Goal: Task Accomplishment & Management: Manage account settings

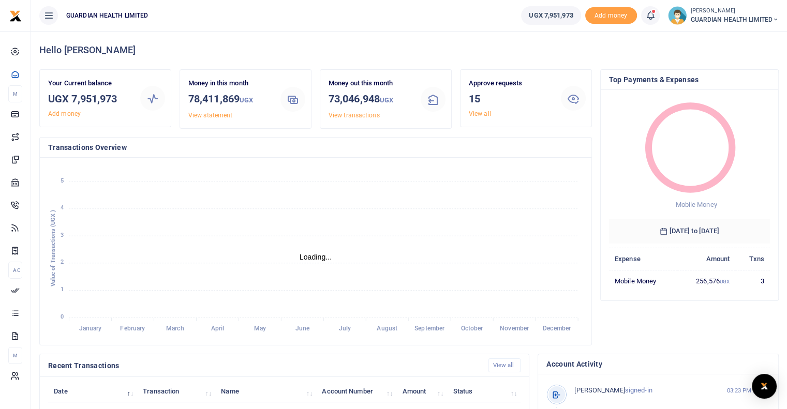
scroll to position [8, 8]
click at [480, 113] on link "View all" at bounding box center [480, 113] width 22 height 7
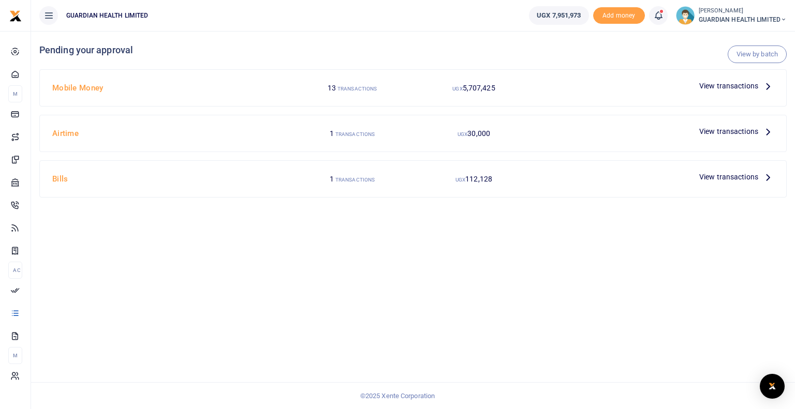
click at [767, 84] on icon at bounding box center [767, 85] width 11 height 11
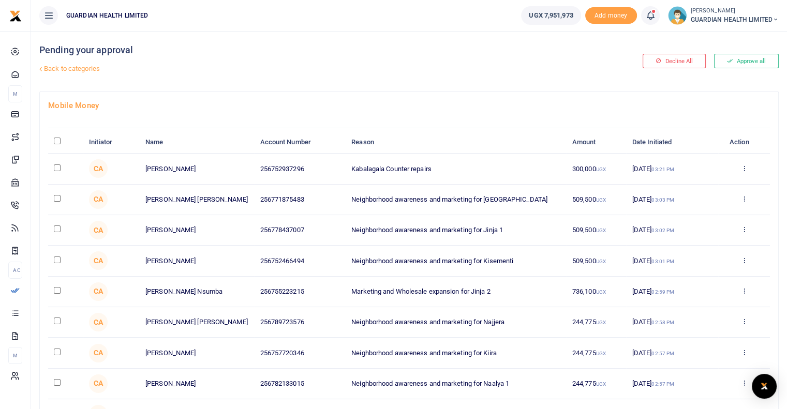
scroll to position [134, 0]
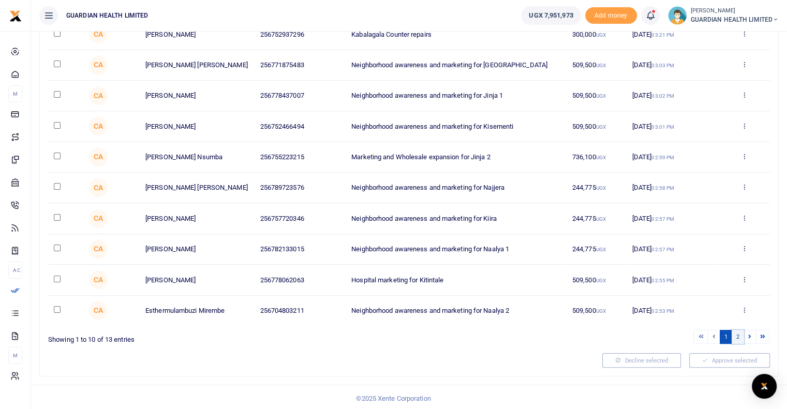
click at [741, 333] on link "2" at bounding box center [737, 337] width 12 height 14
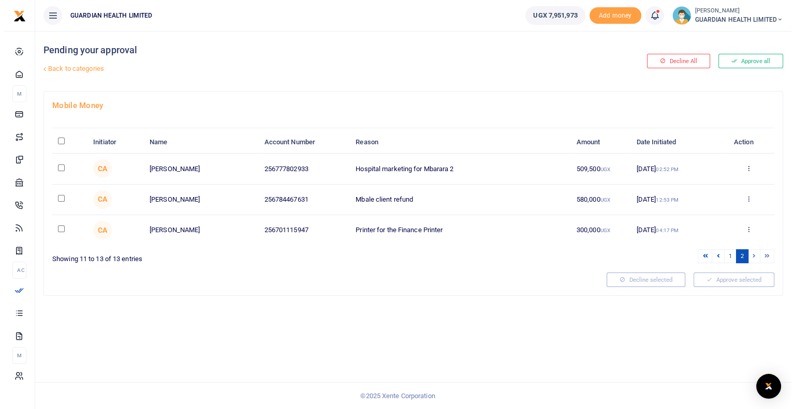
scroll to position [0, 0]
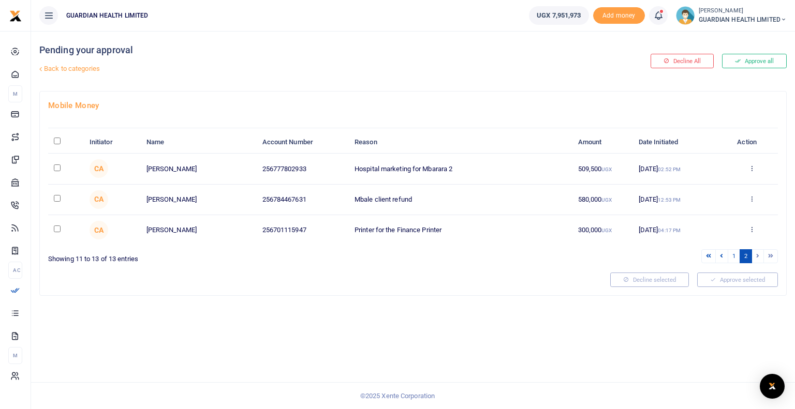
click at [301, 107] on h4 "Mobile Money" at bounding box center [412, 105] width 729 height 11
click at [737, 253] on link "1" at bounding box center [733, 256] width 12 height 14
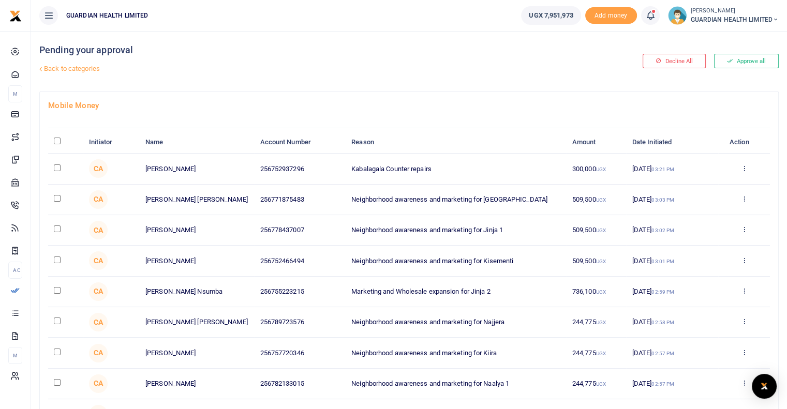
click at [55, 140] on input "\a \a : activate to sort column descending" at bounding box center [57, 141] width 7 height 7
checkbox input "true"
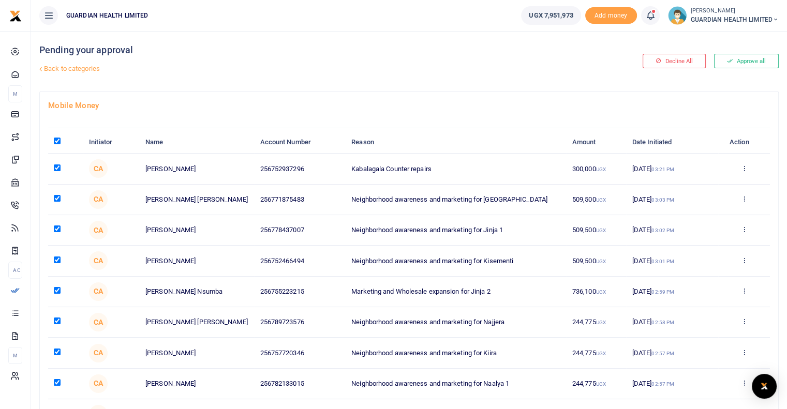
checkbox input "true"
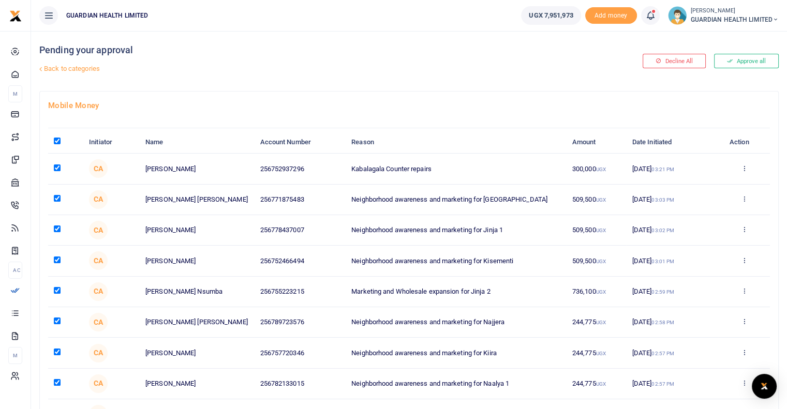
checkbox input "true"
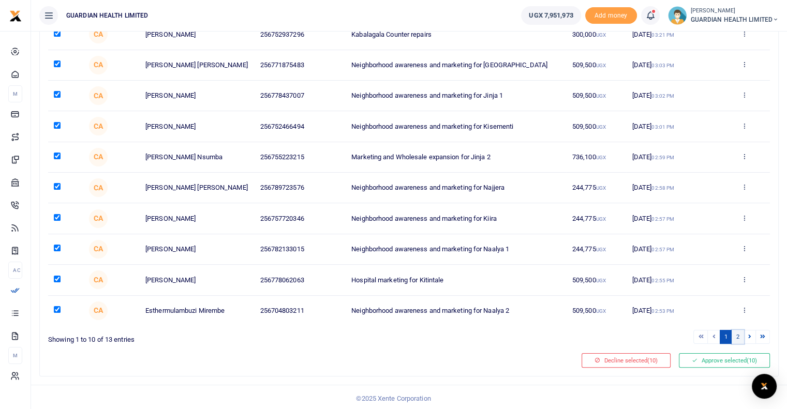
click at [736, 331] on link "2" at bounding box center [737, 337] width 12 height 14
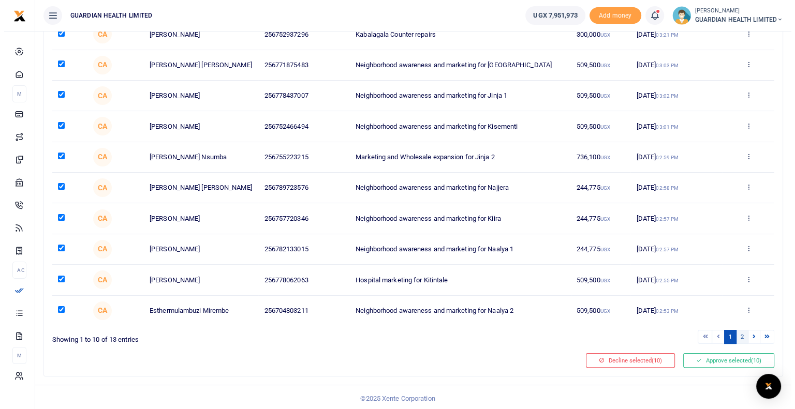
scroll to position [0, 0]
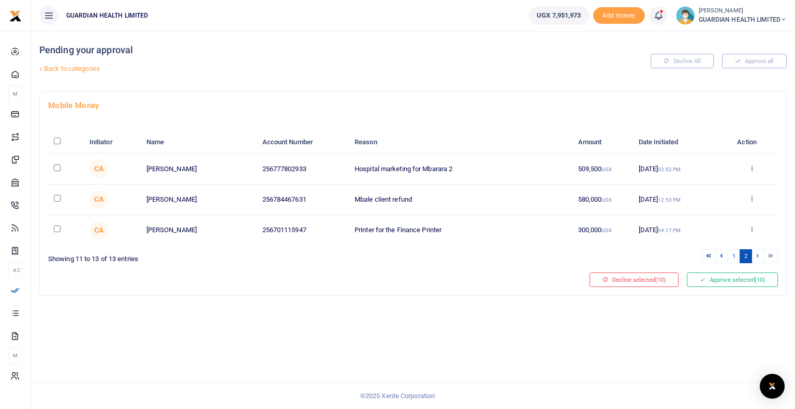
click at [56, 138] on input "\a \a : activate to sort column descending" at bounding box center [57, 141] width 7 height 7
checkbox input "true"
click at [56, 228] on input "checkbox" at bounding box center [57, 229] width 7 height 7
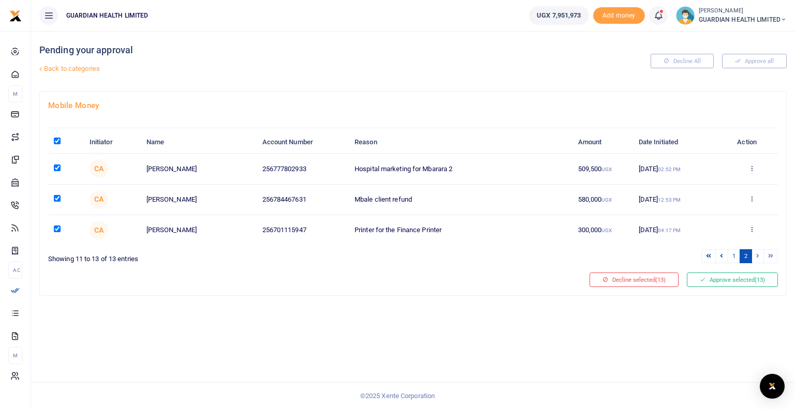
checkbox input "false"
click at [728, 279] on button "Approve selected (12)" at bounding box center [731, 280] width 91 height 14
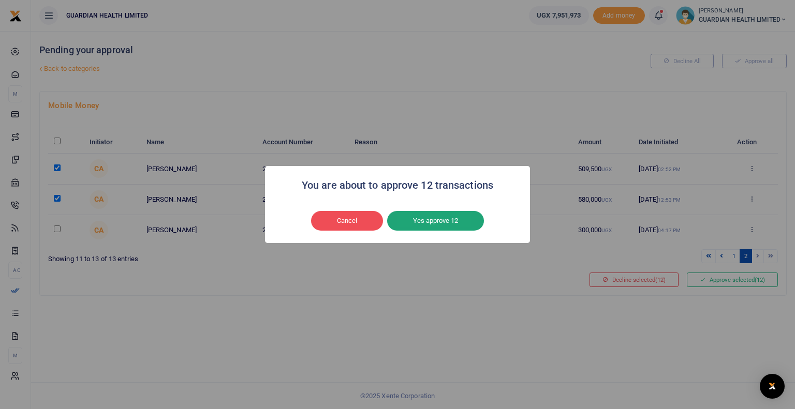
click at [425, 225] on button "Yes approve 12" at bounding box center [435, 221] width 97 height 20
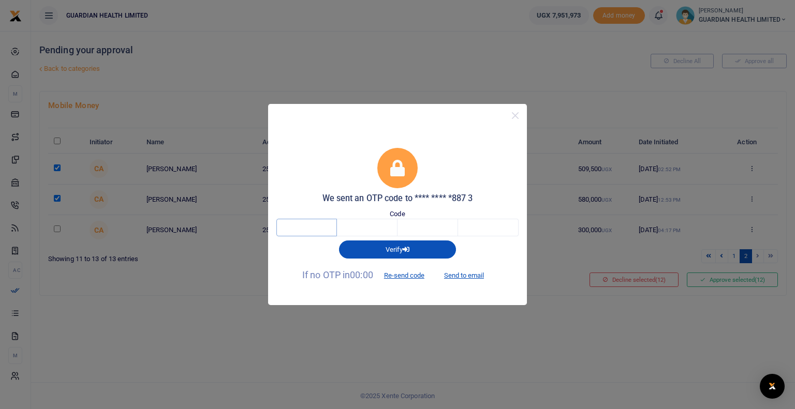
click at [315, 226] on input "text" at bounding box center [306, 228] width 61 height 18
type input "2"
type input "6"
type input "8"
type input "1"
